Goal: Find contact information: Obtain details needed to contact an individual or organization

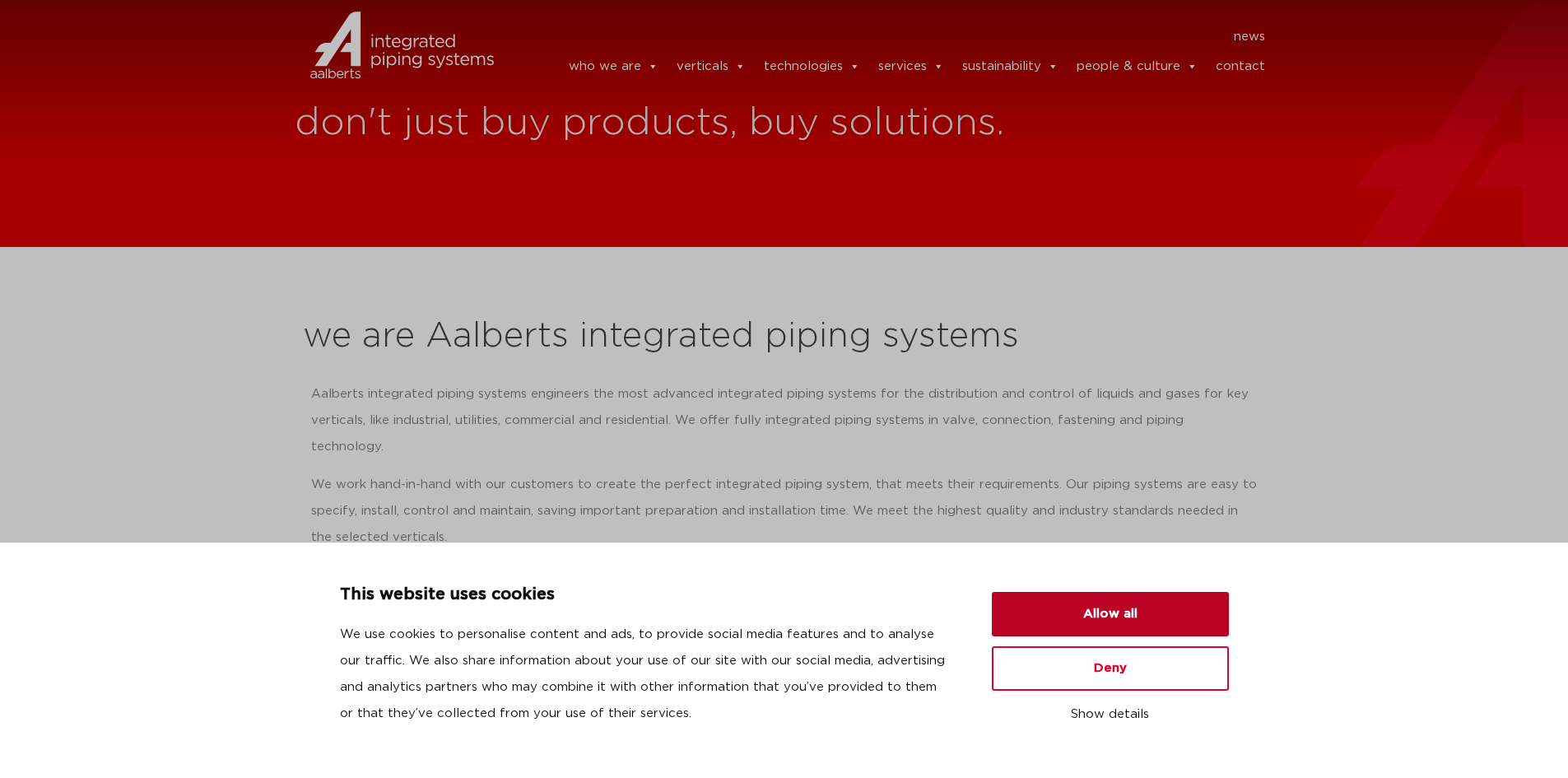
click at [1120, 618] on button "Allow all" at bounding box center [1111, 614] width 237 height 45
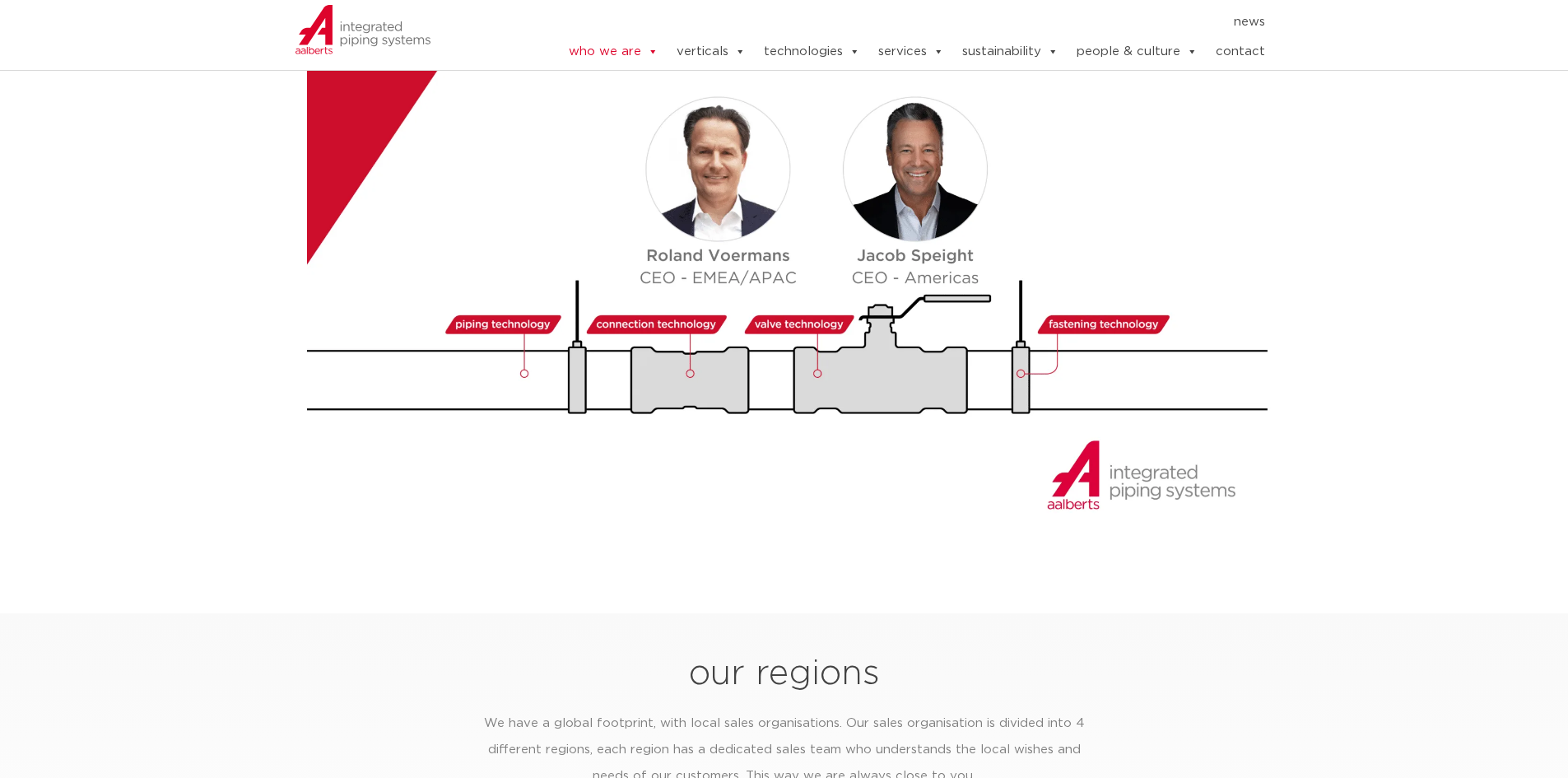
scroll to position [1595, 0]
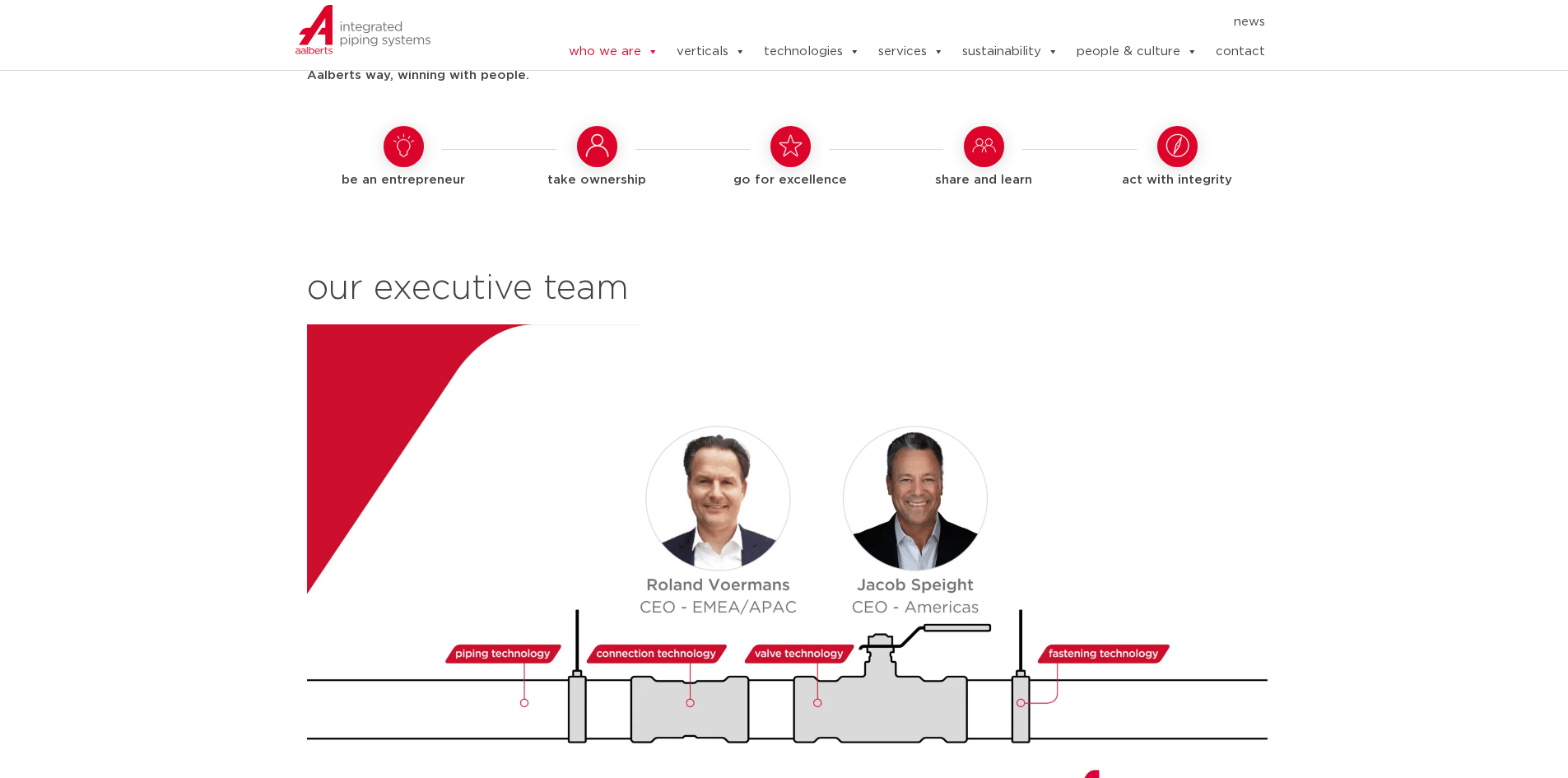
click at [157, 363] on section "our way of working We operate from various regions around the globe: America, U…" at bounding box center [784, 342] width 1568 height 1120
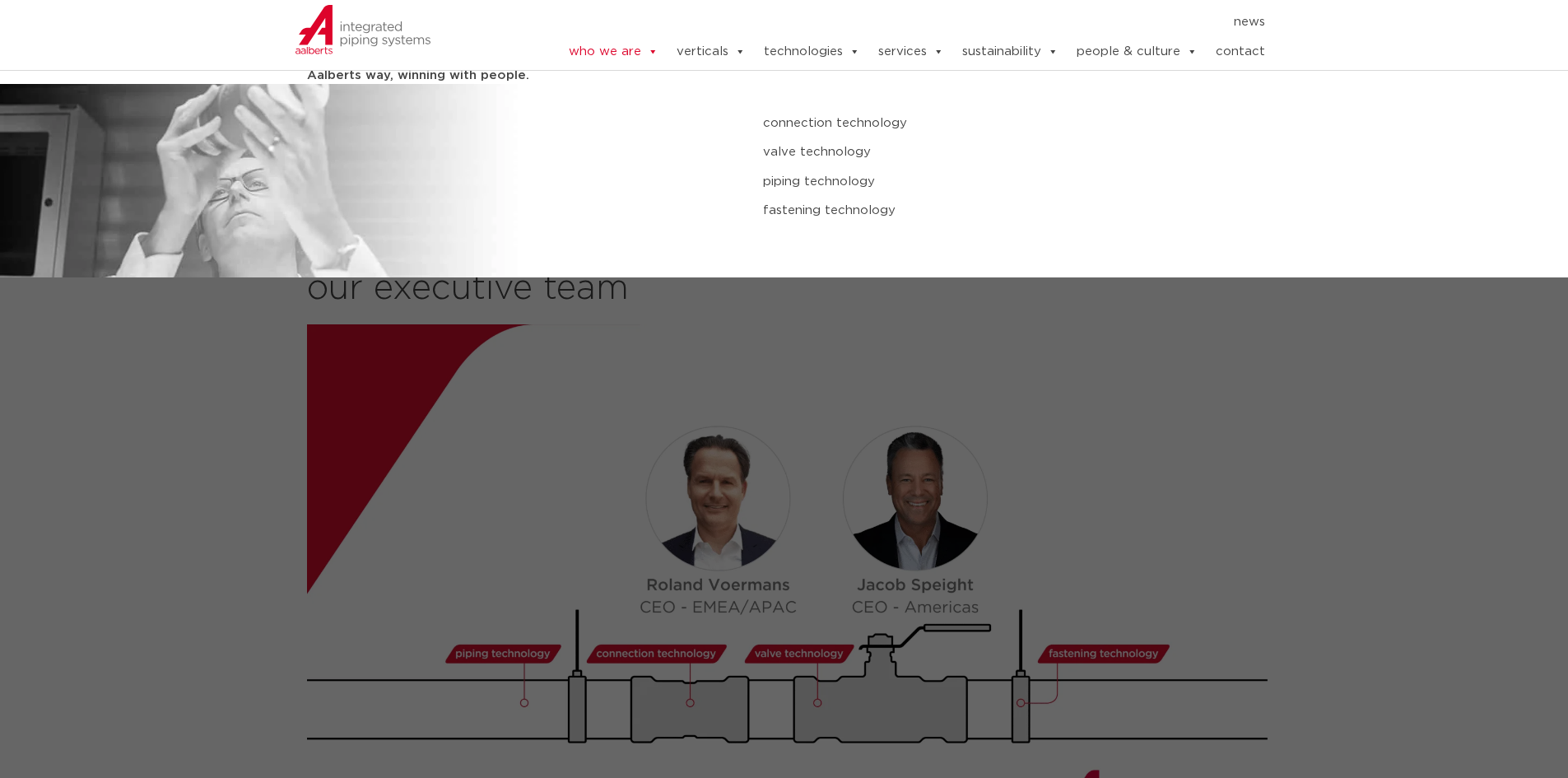
click at [812, 190] on link "piping technology" at bounding box center [1057, 182] width 588 height 21
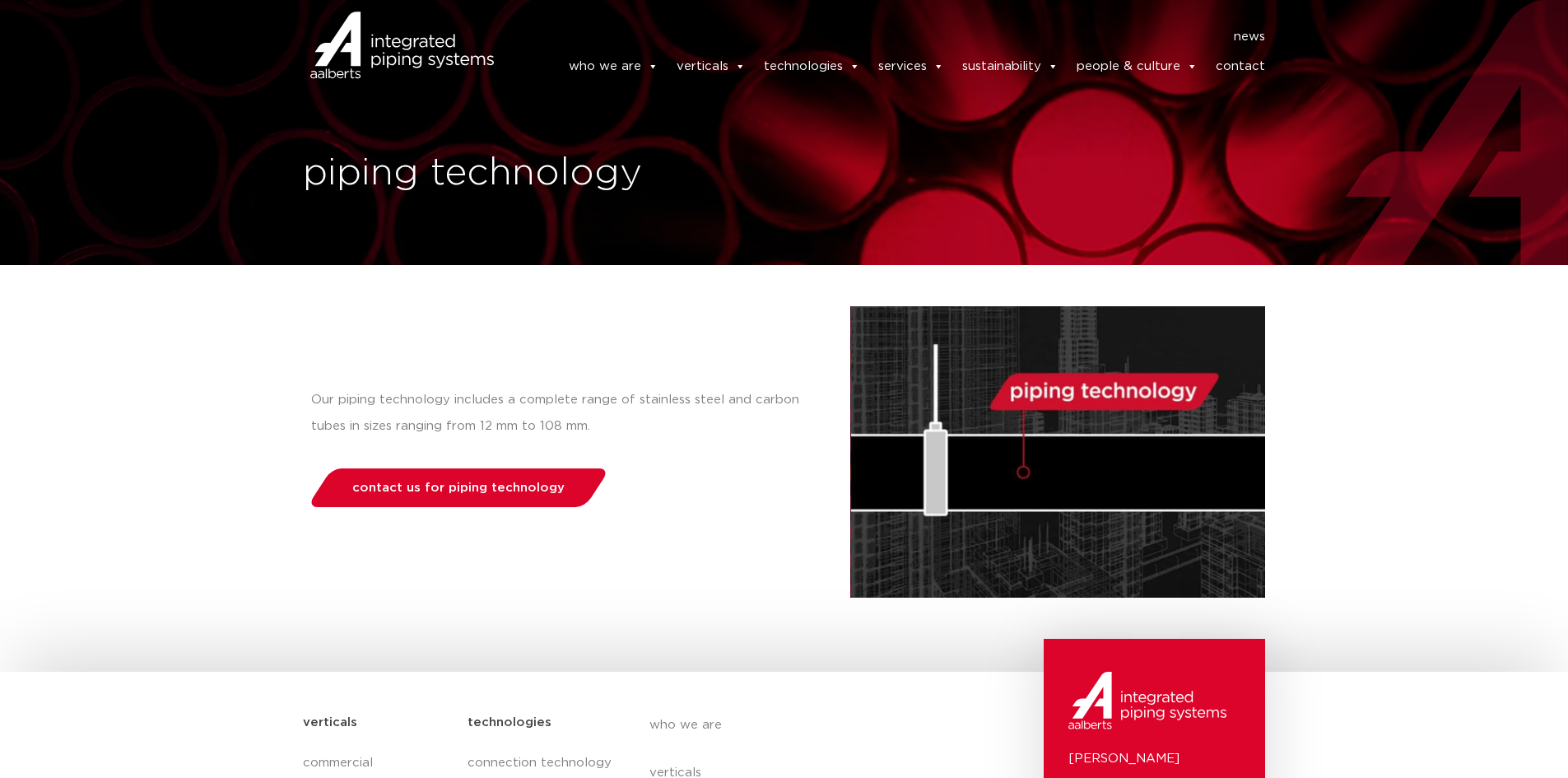
click at [1237, 77] on link "contact" at bounding box center [1240, 66] width 49 height 33
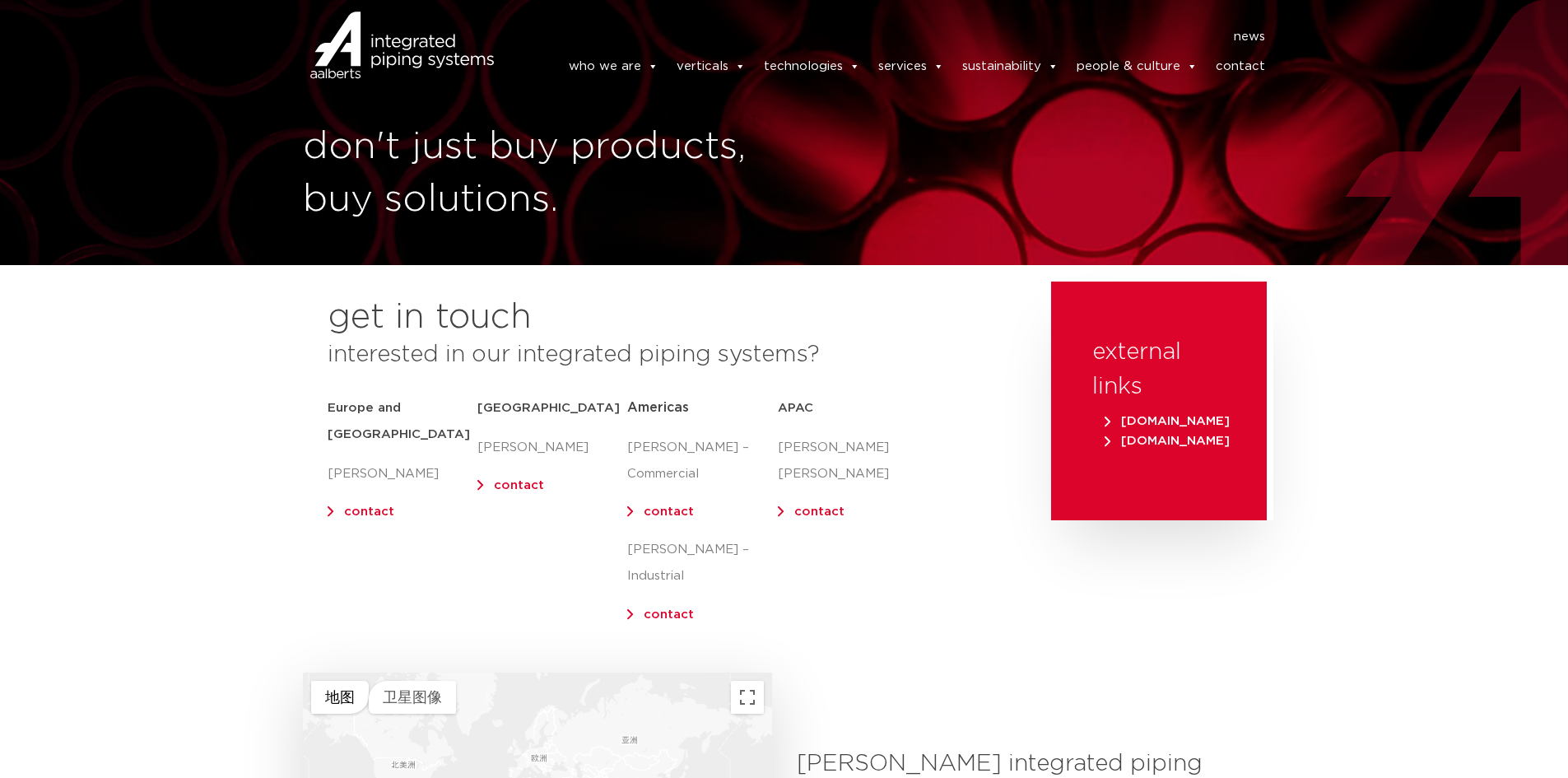
click at [804, 564] on div "APAC [PERSON_NAME] [PERSON_NAME] contact" at bounding box center [852, 514] width 150 height 251
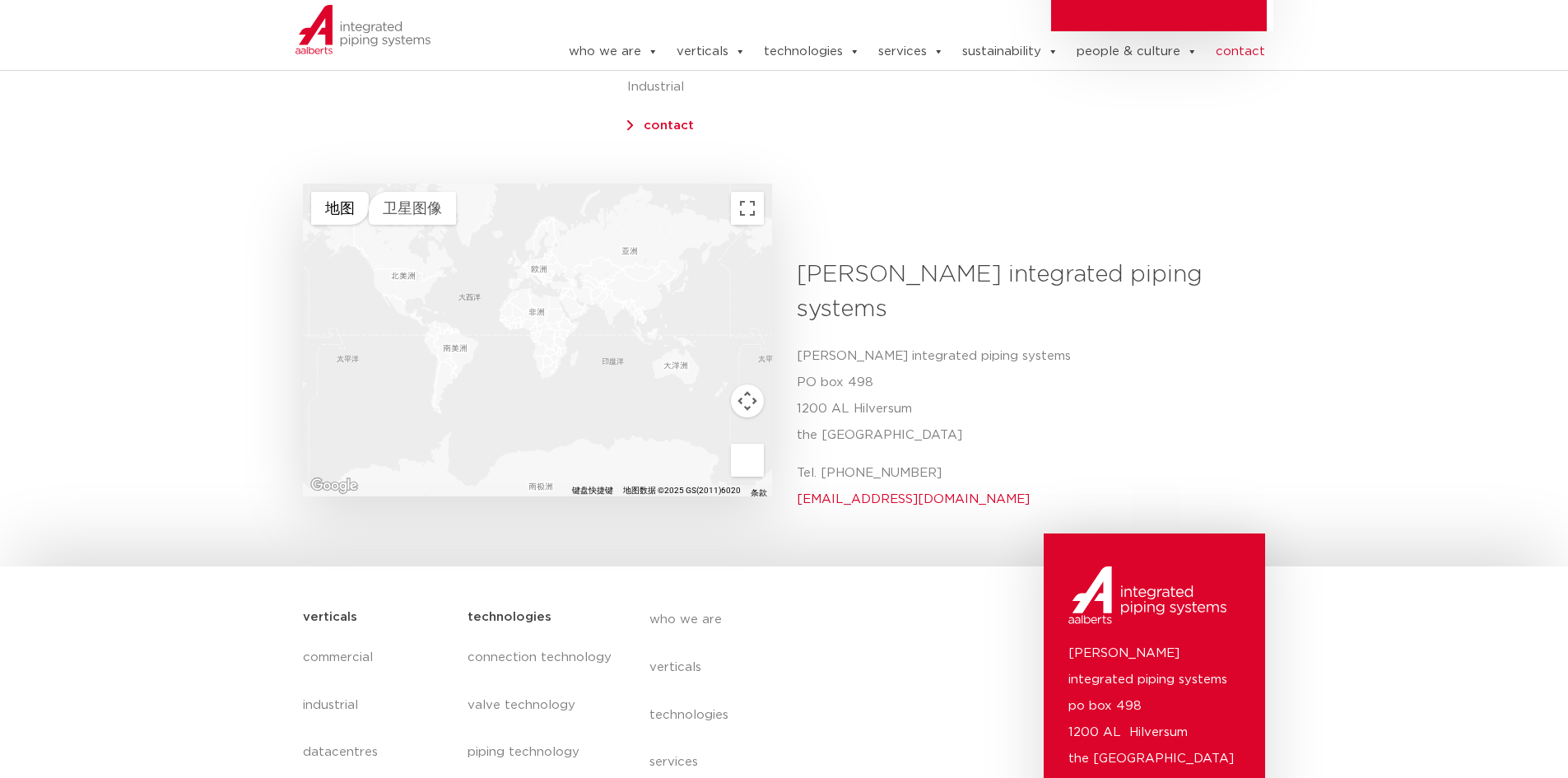
scroll to position [494, 0]
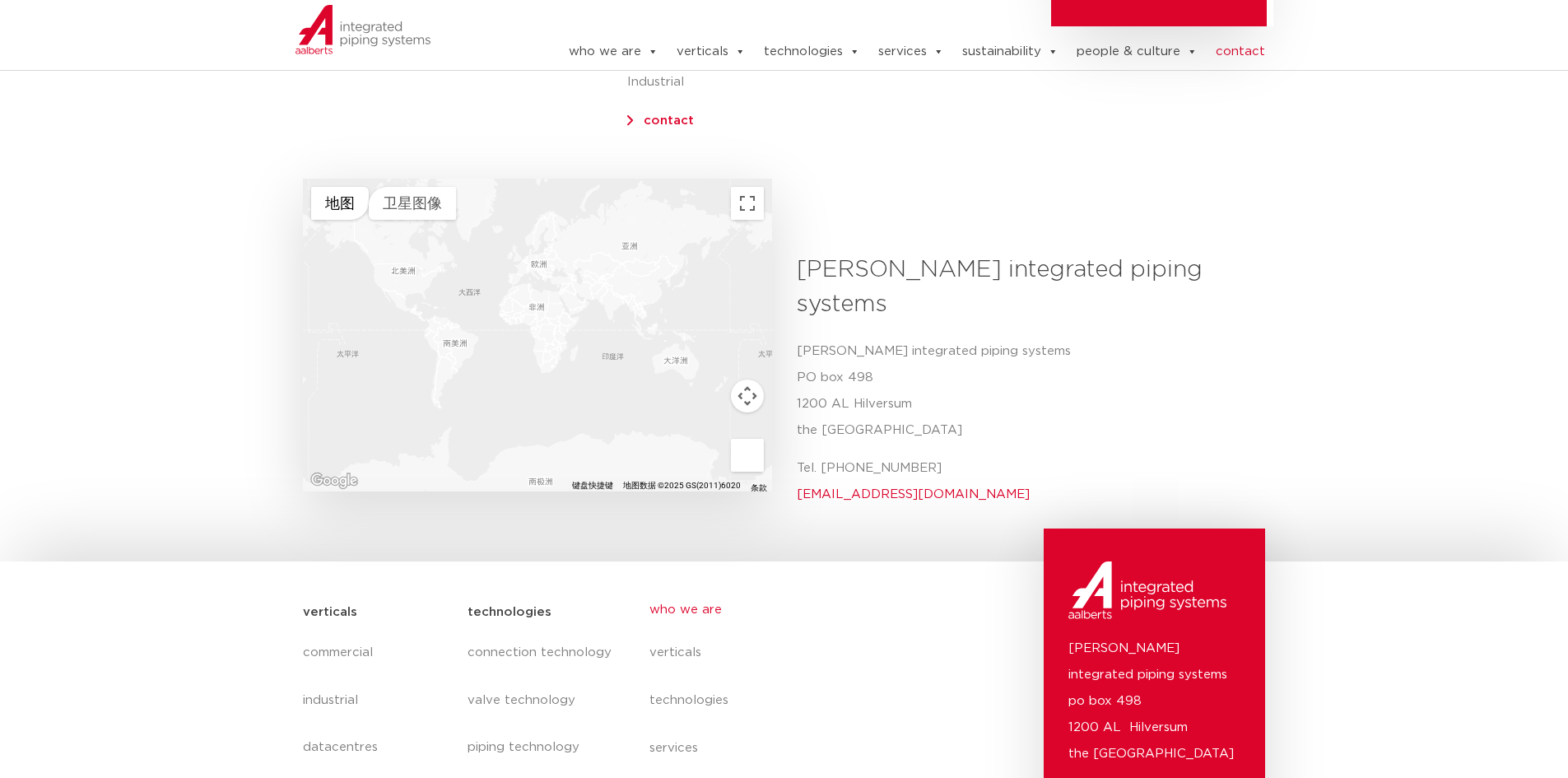
click at [785, 591] on link "who we are" at bounding box center [800, 610] width 301 height 38
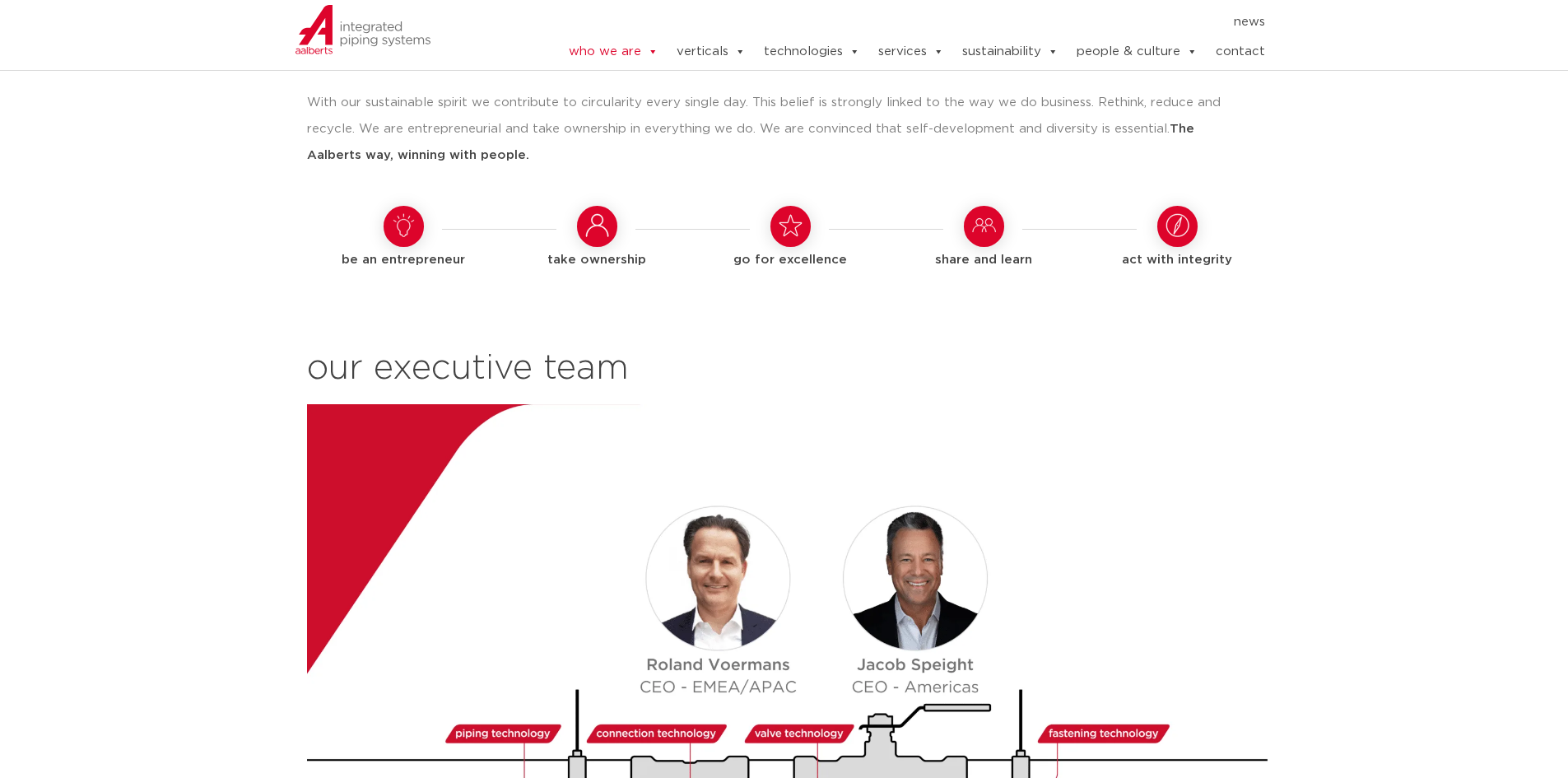
scroll to position [1729, 0]
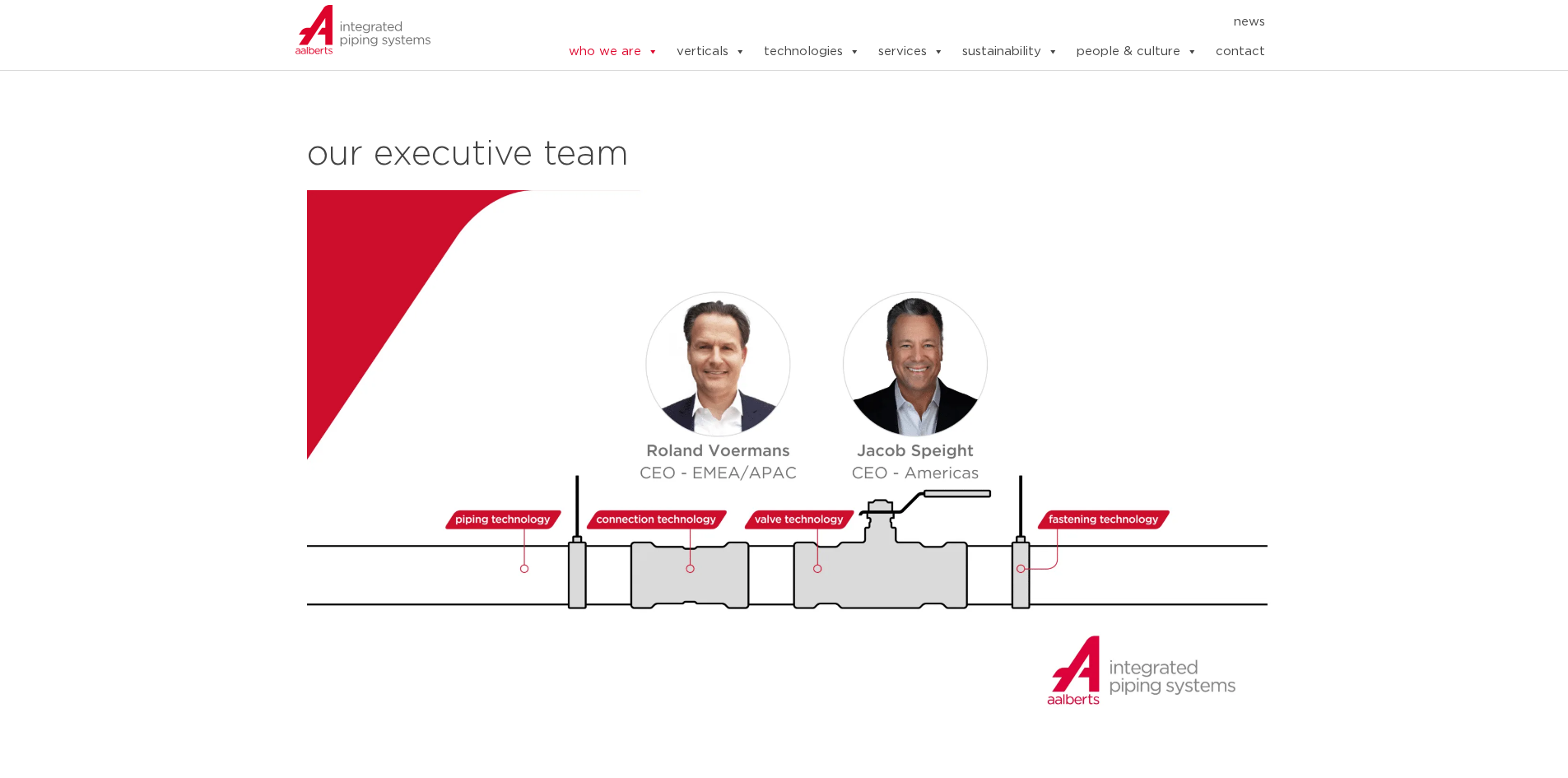
click at [698, 490] on img at bounding box center [790, 463] width 967 height 545
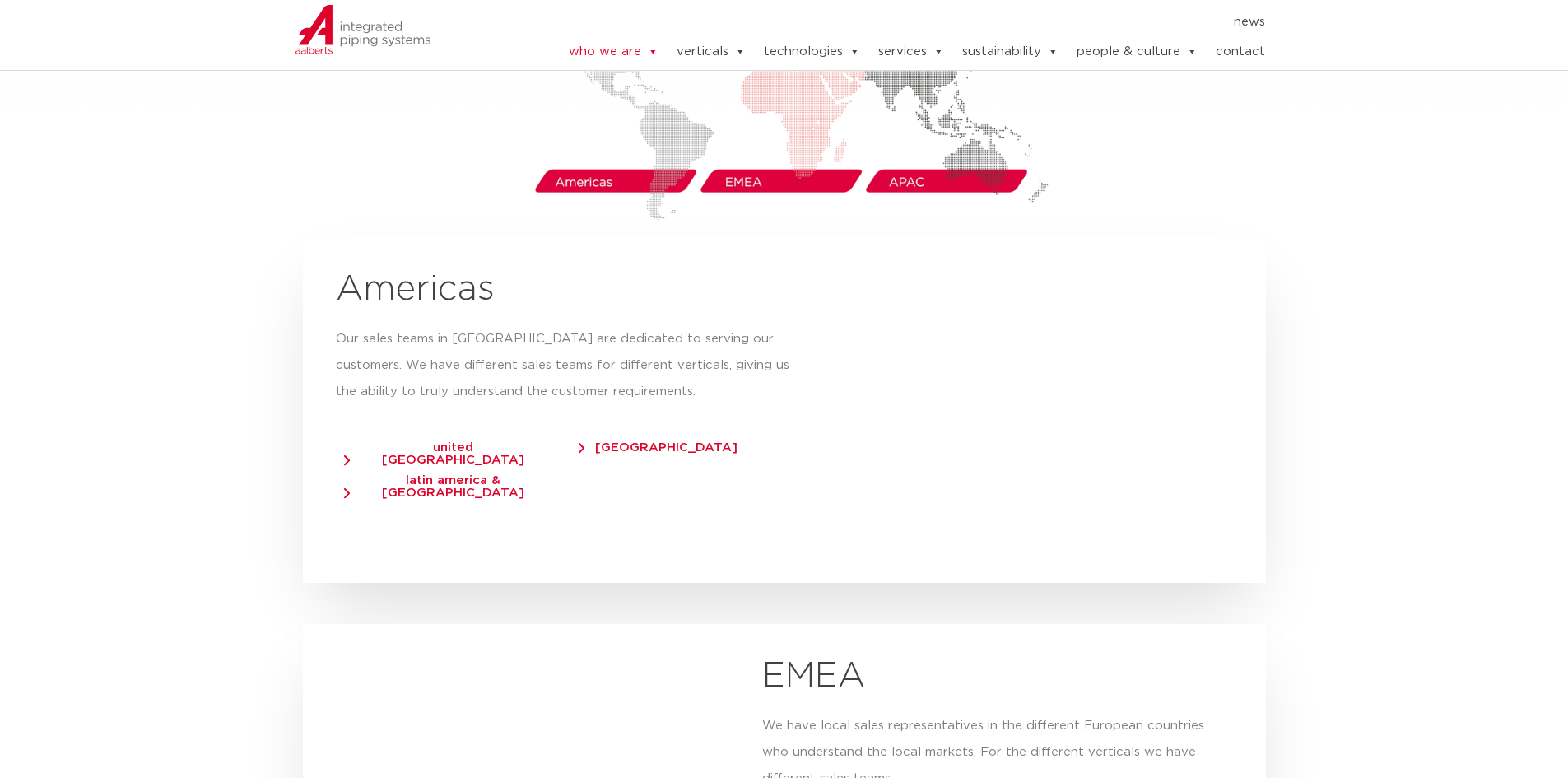
scroll to position [2800, 0]
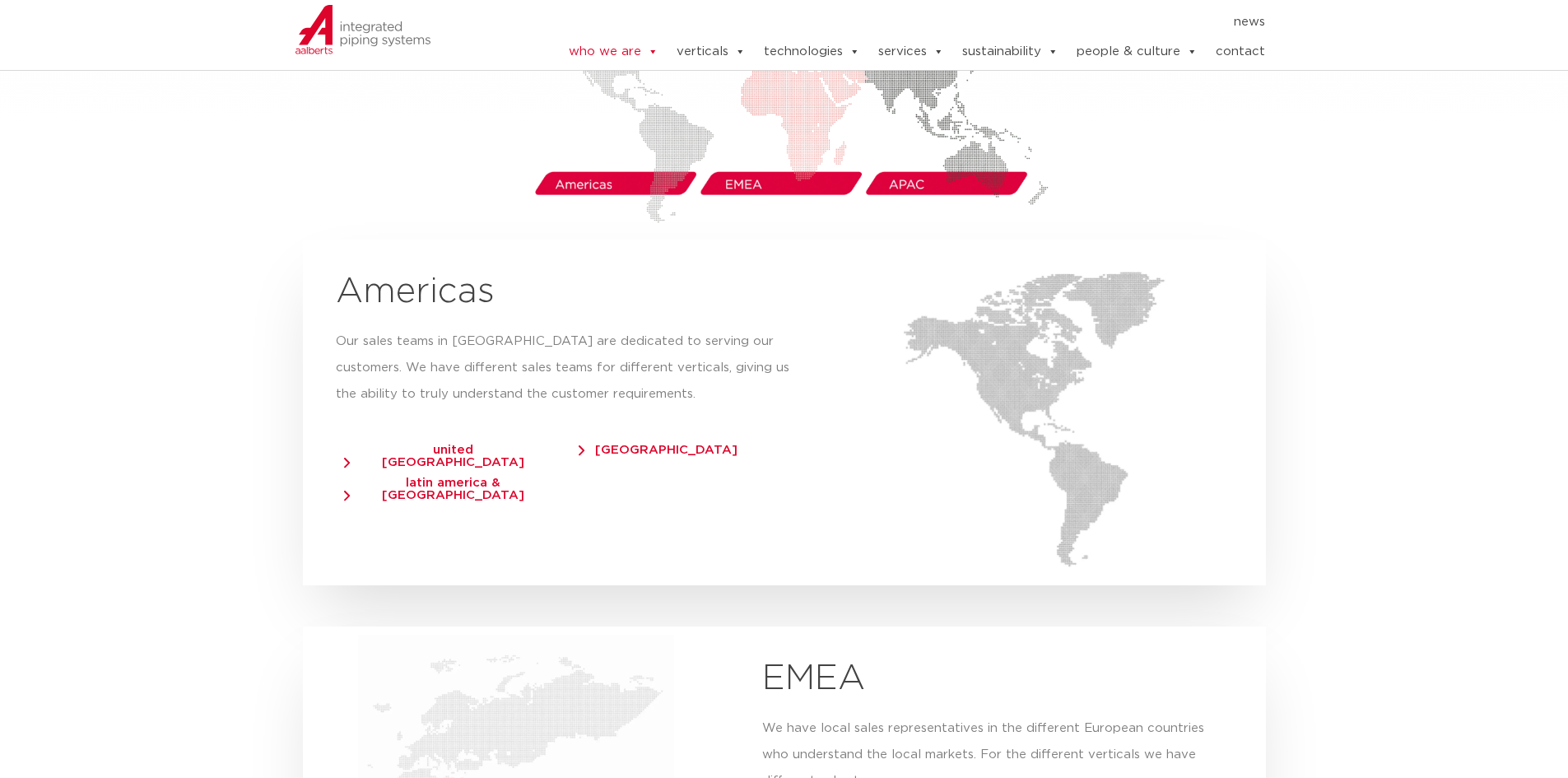
click at [402, 444] on span "united [GEOGRAPHIC_DATA]" at bounding box center [445, 456] width 203 height 25
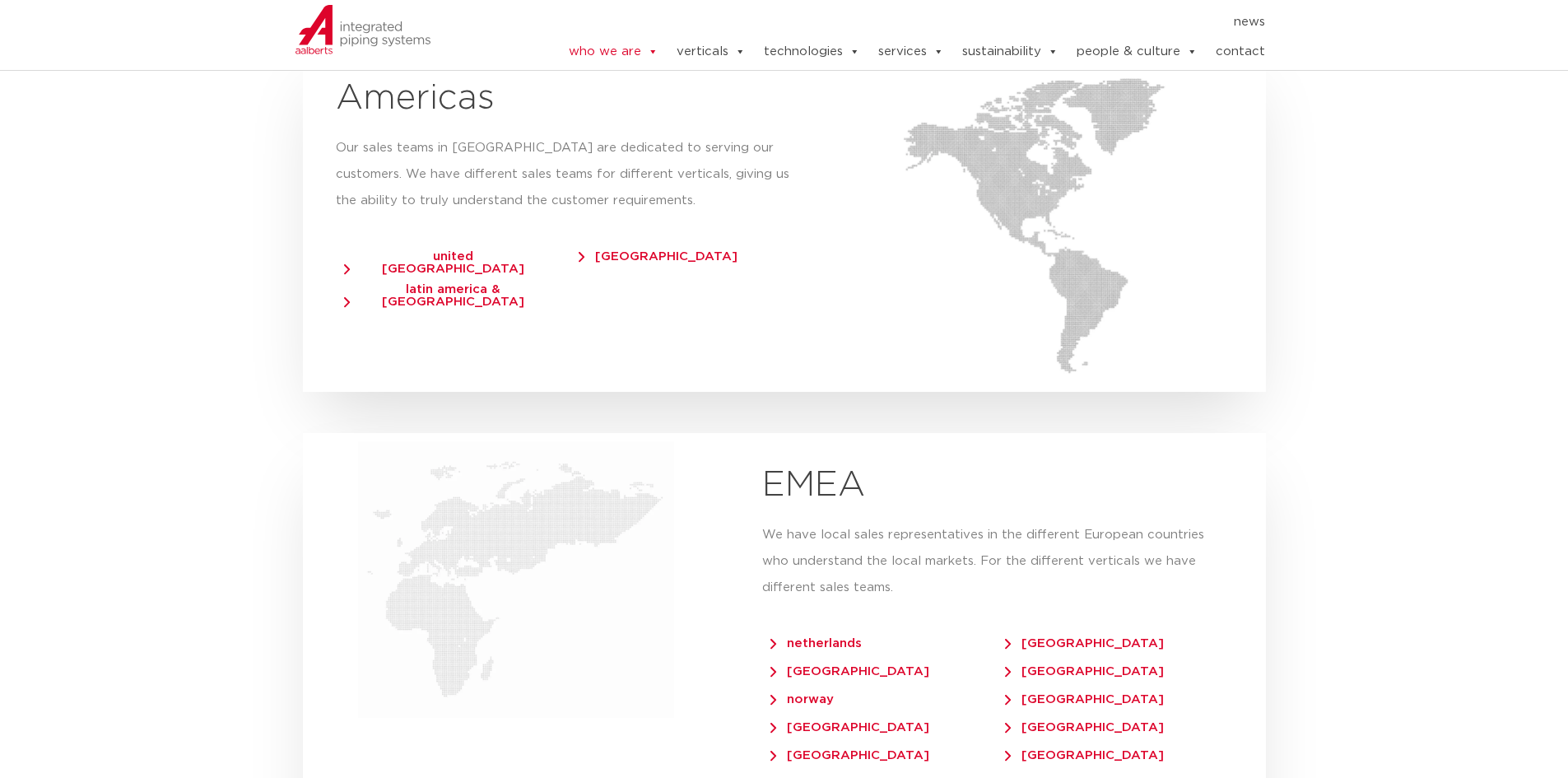
scroll to position [3212, 0]
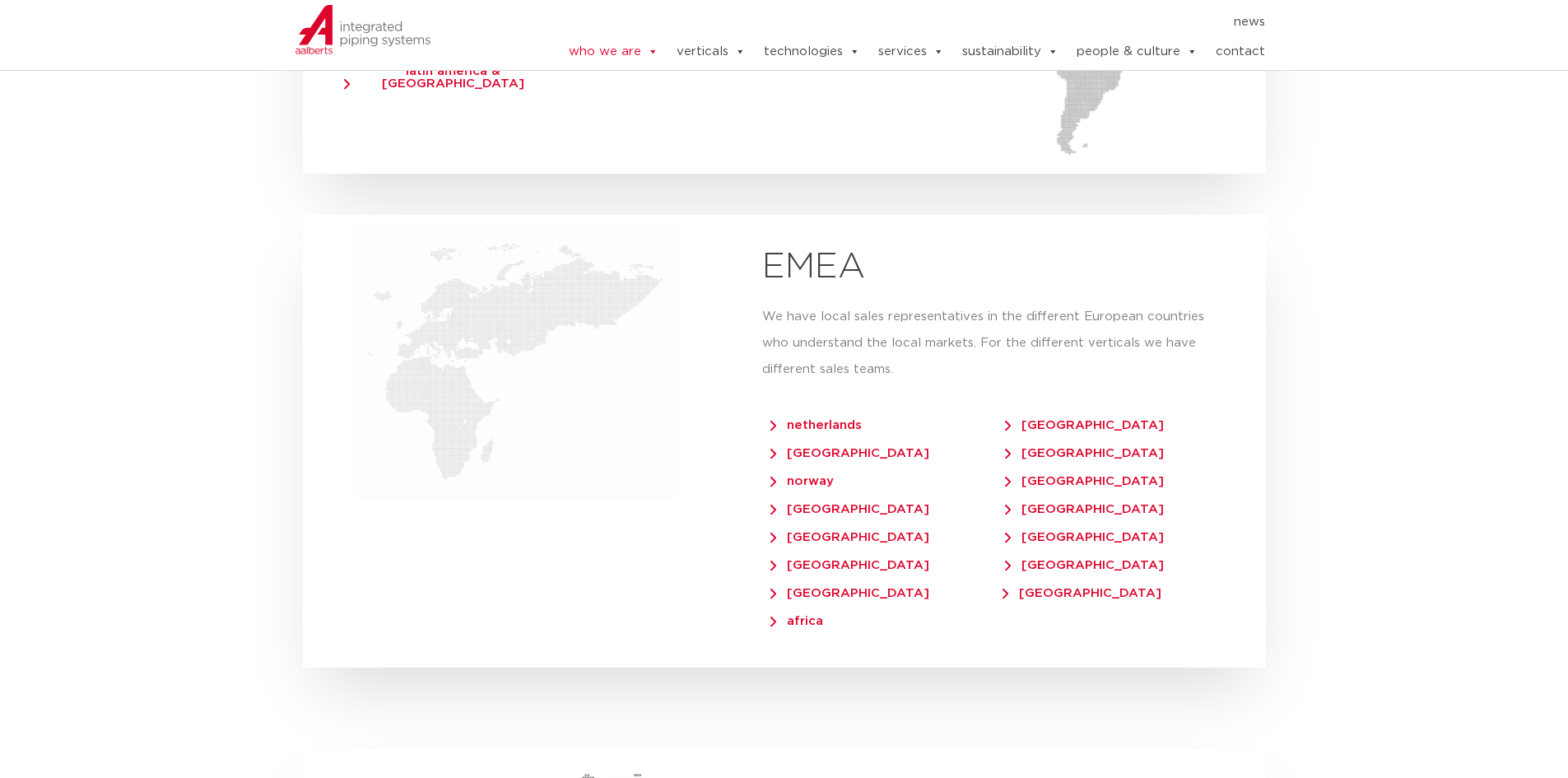
click at [822, 419] on span "netherlands" at bounding box center [817, 425] width 91 height 13
